Goal: Check status: Check status

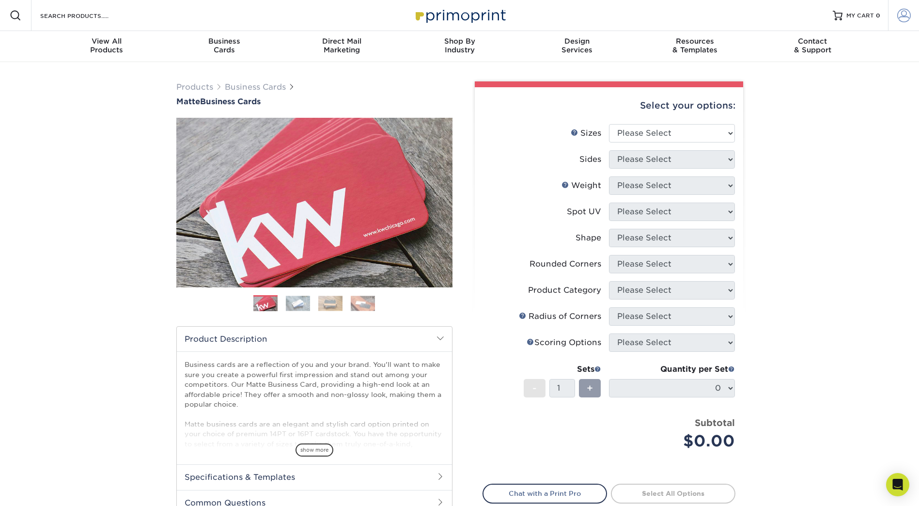
click at [907, 15] on span at bounding box center [904, 16] width 14 height 14
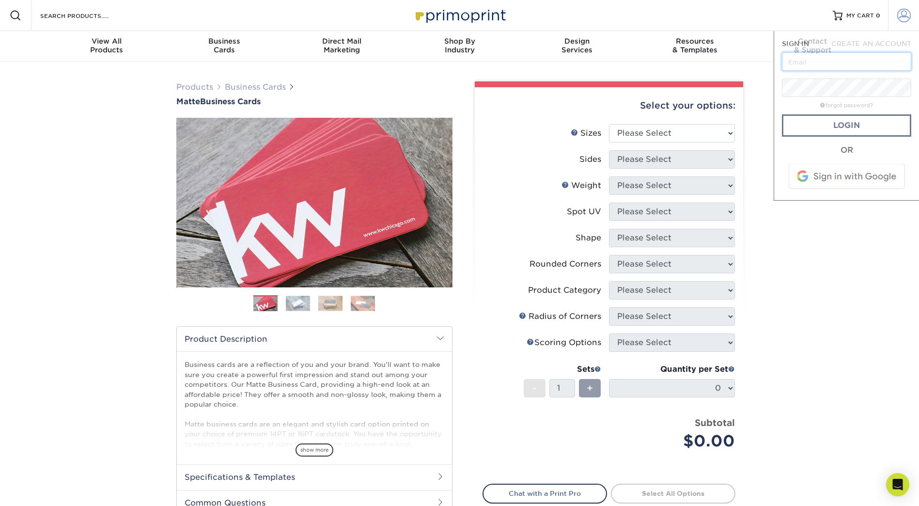
type input "[EMAIL_ADDRESS][DOMAIN_NAME]"
click at [864, 124] on link "Login" at bounding box center [846, 125] width 129 height 22
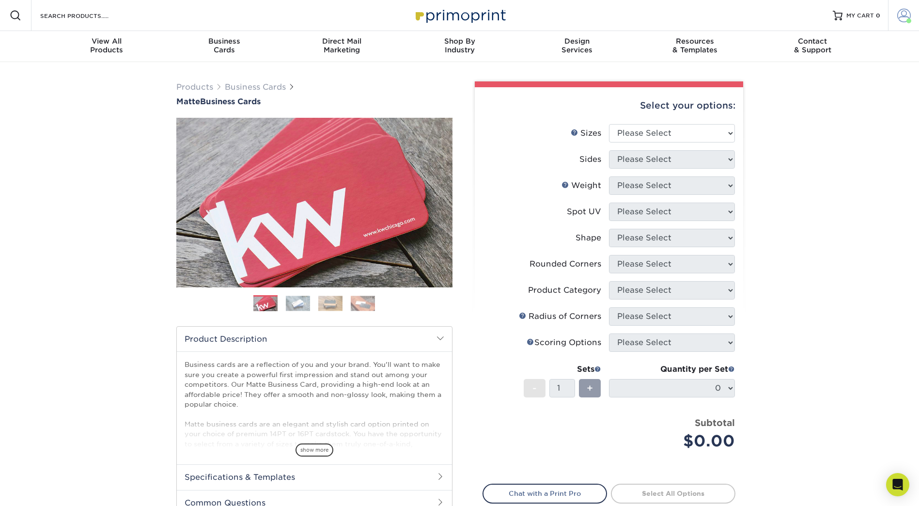
click at [906, 16] on span at bounding box center [904, 16] width 14 height 14
click at [816, 87] on link "Active Orders" at bounding box center [847, 93] width 122 height 13
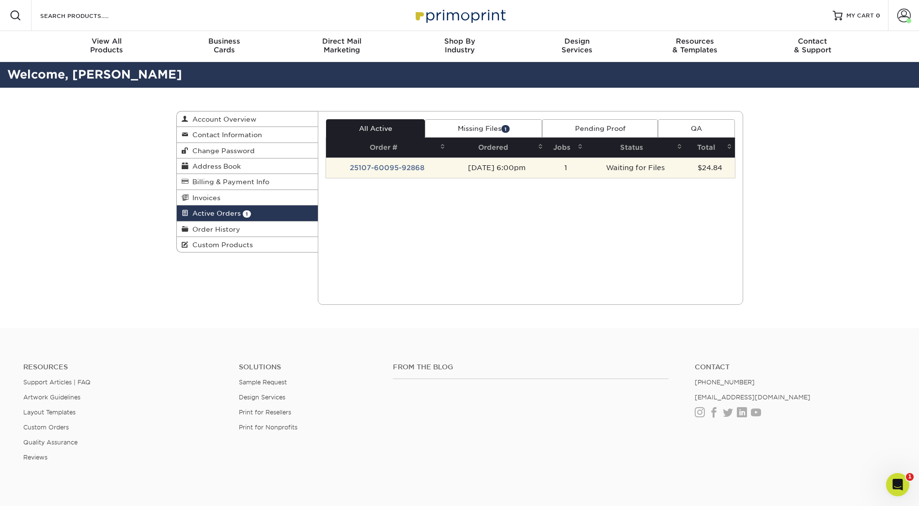
click at [391, 164] on td "25107-60095-92868" at bounding box center [387, 167] width 122 height 20
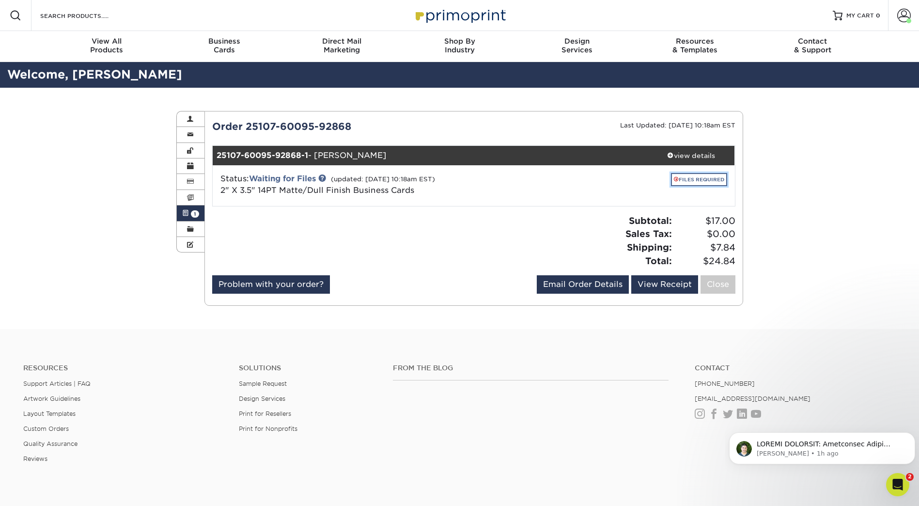
click at [691, 180] on link "FILES REQUIRED" at bounding box center [699, 179] width 56 height 13
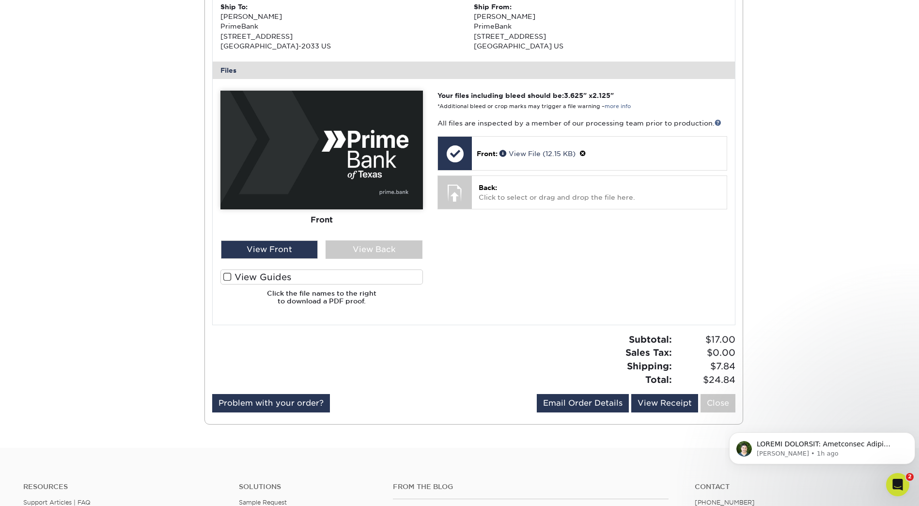
scroll to position [339, 0]
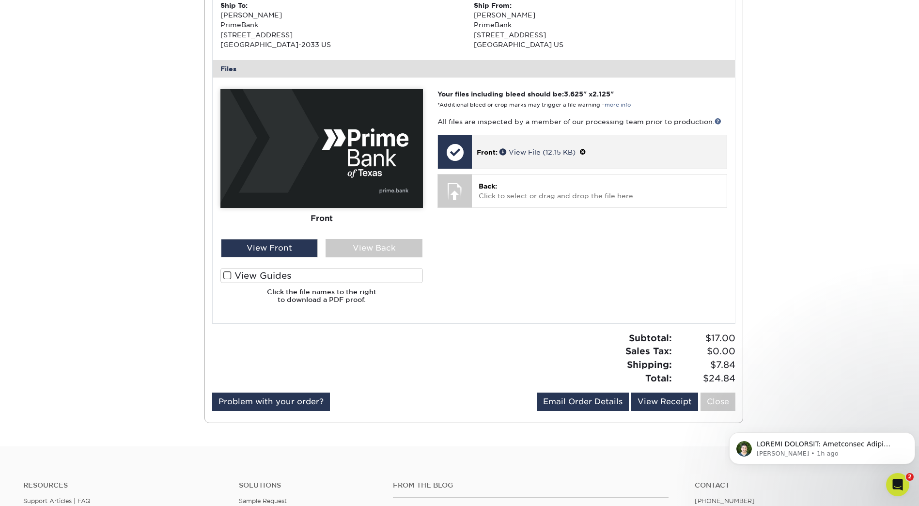
click at [480, 150] on span "Front:" at bounding box center [487, 152] width 21 height 8
click at [586, 150] on span at bounding box center [582, 152] width 7 height 8
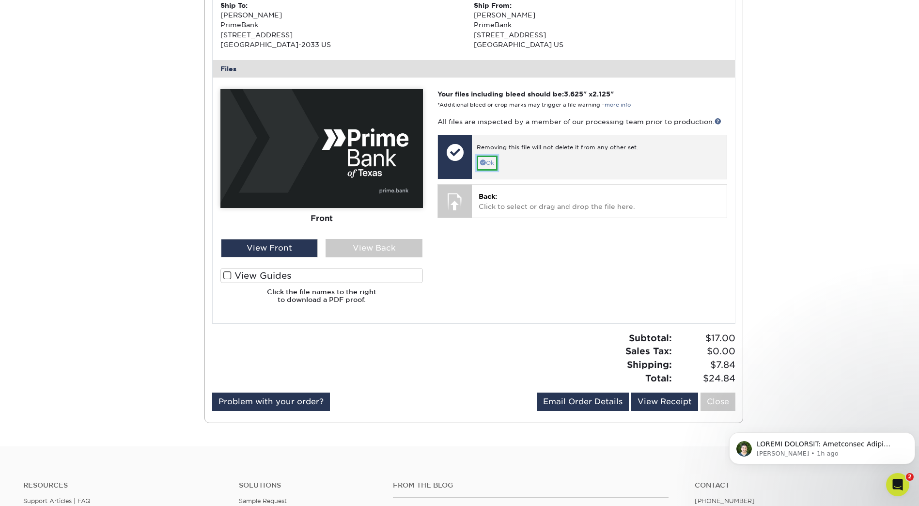
click at [487, 161] on link "Ok" at bounding box center [487, 162] width 21 height 15
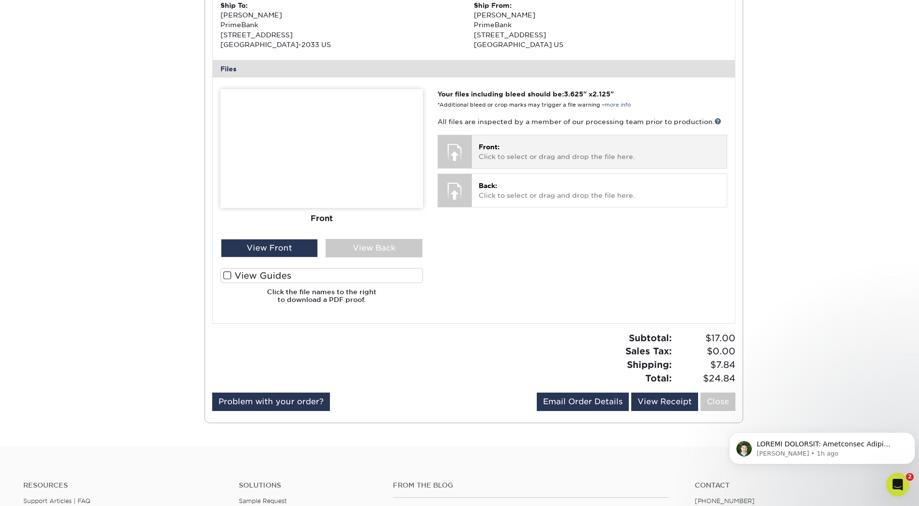
click at [463, 152] on div at bounding box center [455, 152] width 34 height 34
click at [551, 151] on p "Front: Click to select or drag and drop the file here." at bounding box center [599, 152] width 241 height 20
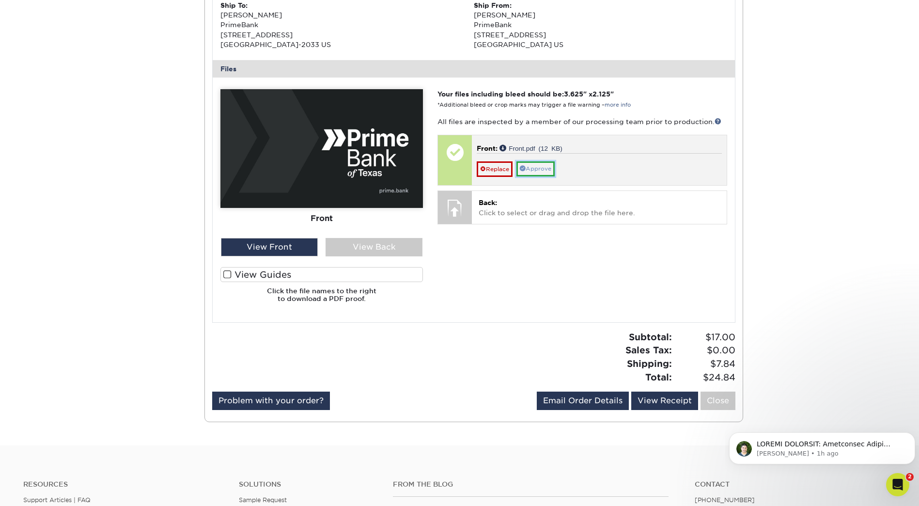
click at [544, 164] on link "Approve" at bounding box center [535, 168] width 38 height 15
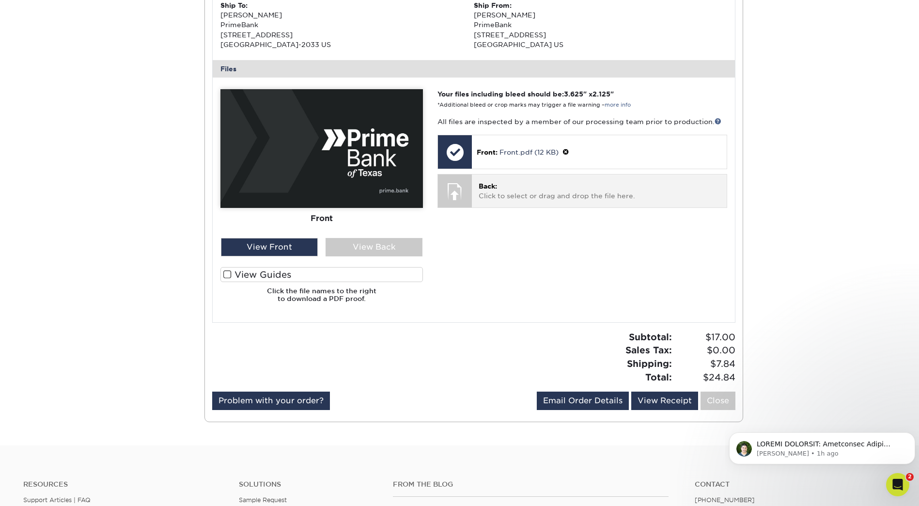
click at [514, 190] on p "Back: Click to select or drag and drop the file here." at bounding box center [599, 191] width 241 height 20
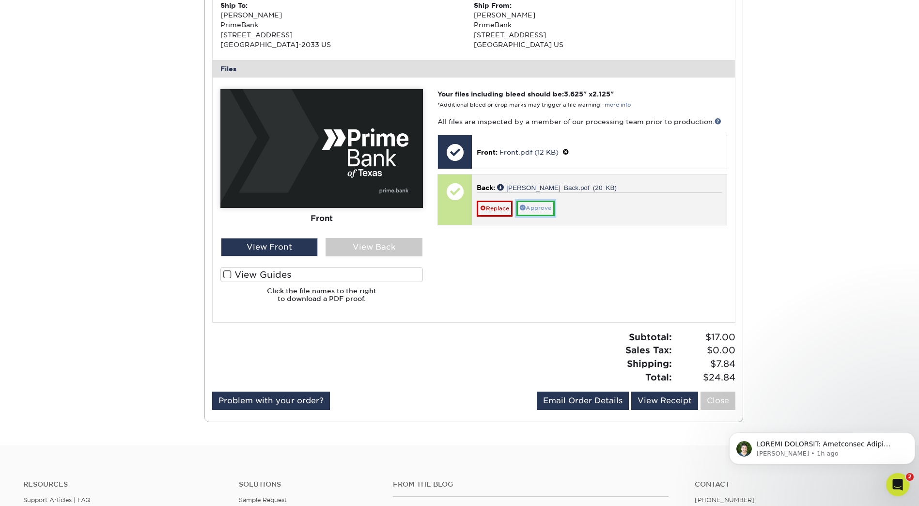
click at [534, 207] on link "Approve" at bounding box center [535, 208] width 38 height 15
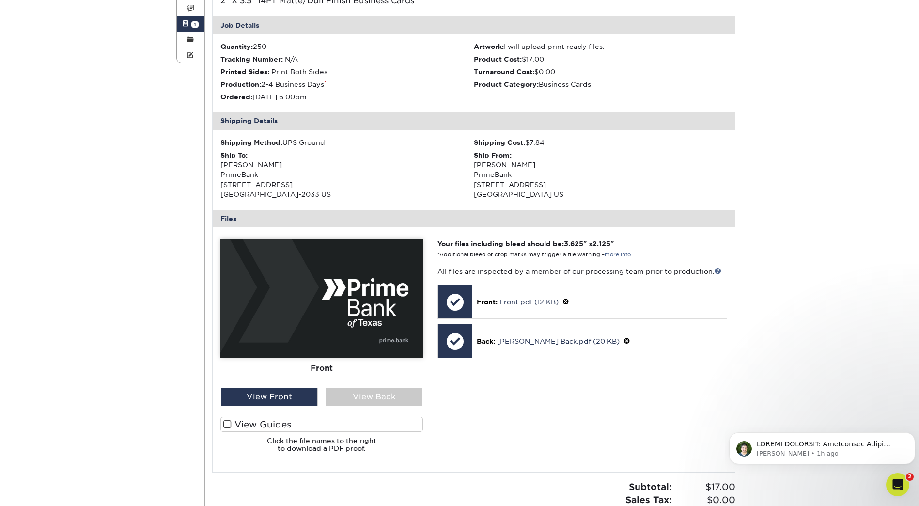
scroll to position [242, 0]
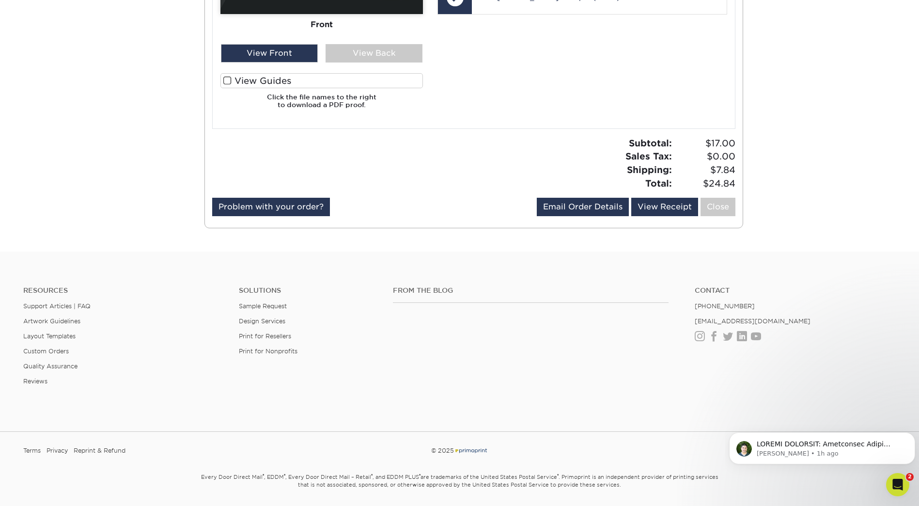
click at [566, 344] on div "From the Blog" at bounding box center [537, 317] width 302 height 62
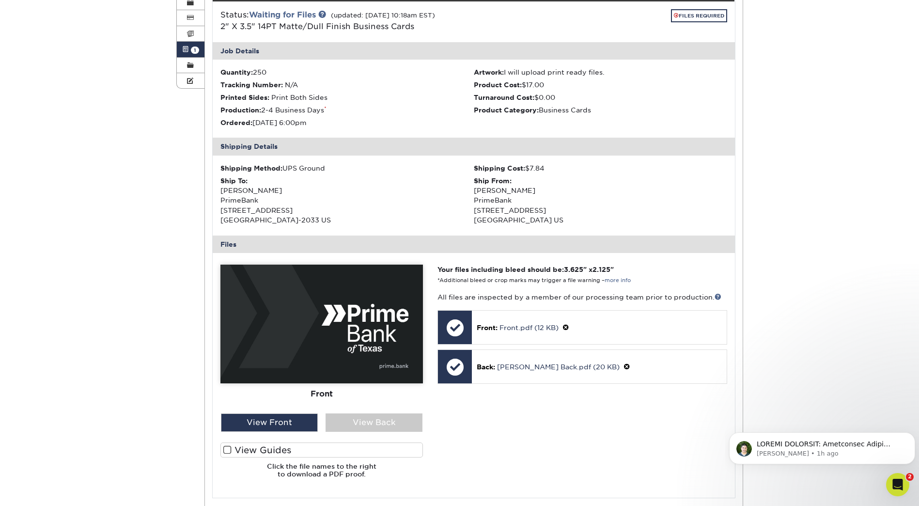
scroll to position [0, 0]
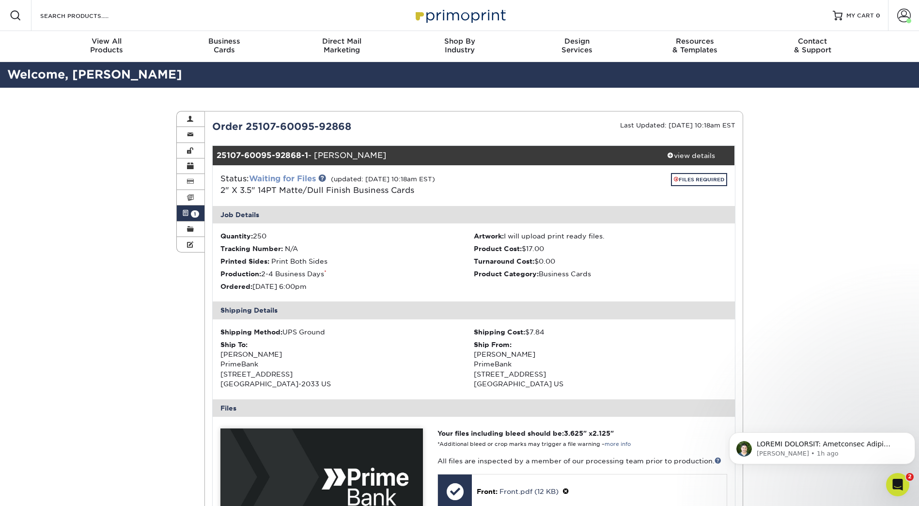
click at [314, 176] on link "Waiting for Files" at bounding box center [282, 178] width 67 height 9
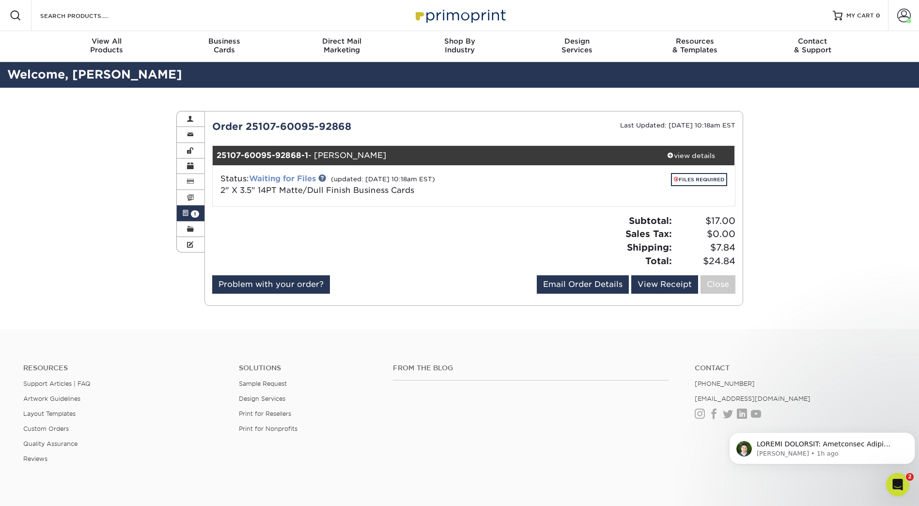
click at [299, 174] on link "Waiting for Files" at bounding box center [282, 178] width 67 height 9
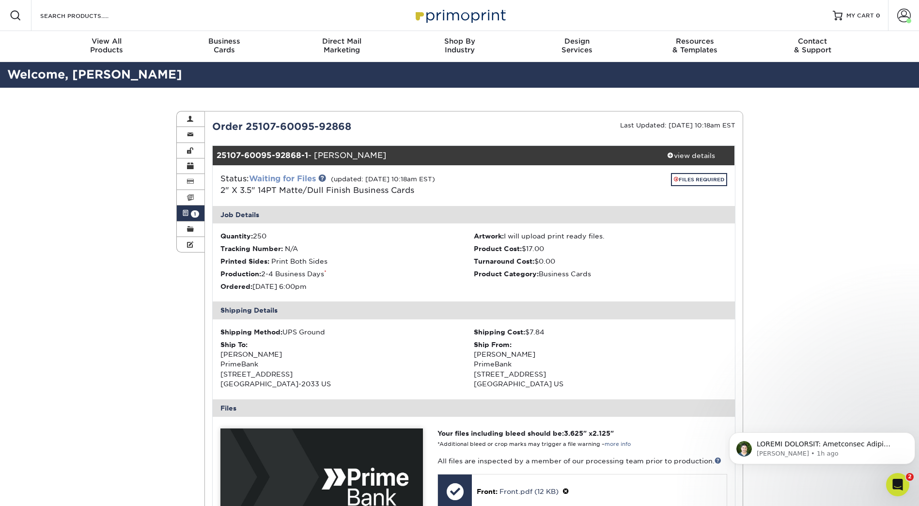
click at [299, 174] on link "Waiting for Files" at bounding box center [282, 178] width 67 height 9
